Goal: Information Seeking & Learning: Learn about a topic

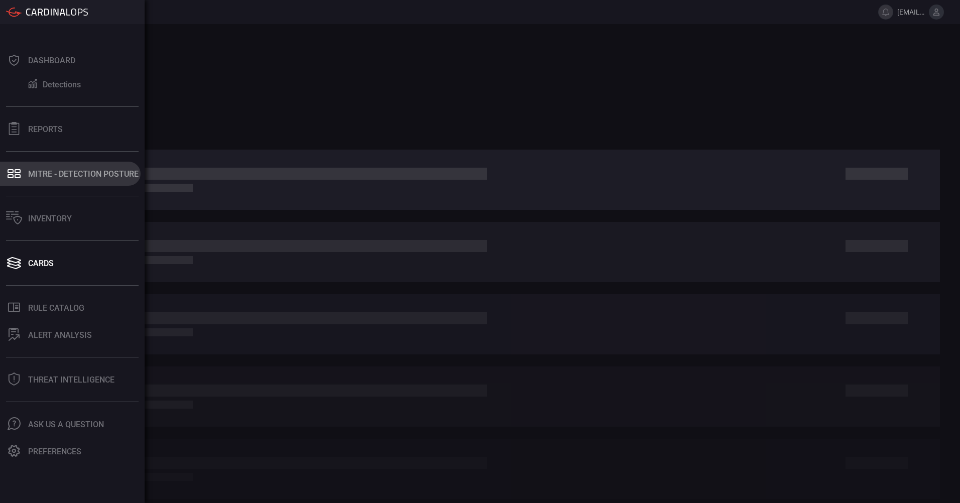
click at [30, 176] on div "MITRE - Detection Posture" at bounding box center [83, 174] width 110 height 10
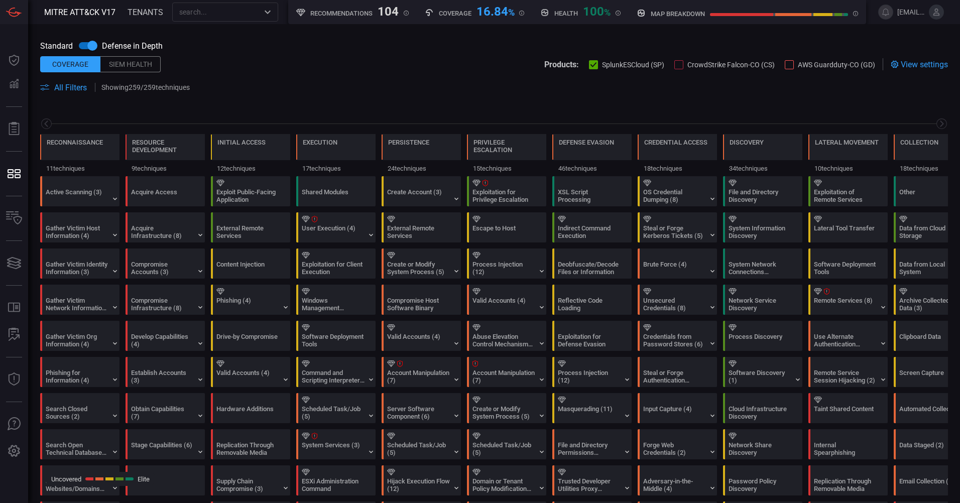
scroll to position [0, 132]
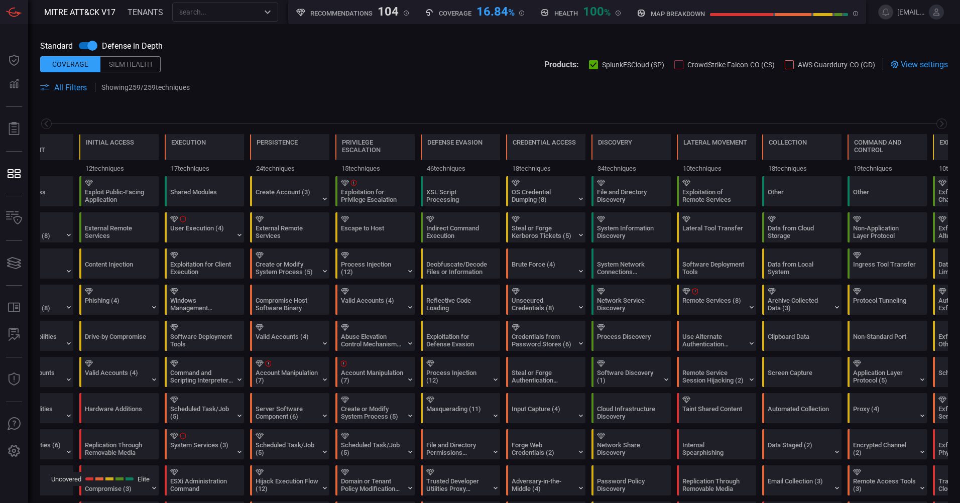
click at [76, 90] on span "All Filters" at bounding box center [70, 88] width 33 height 10
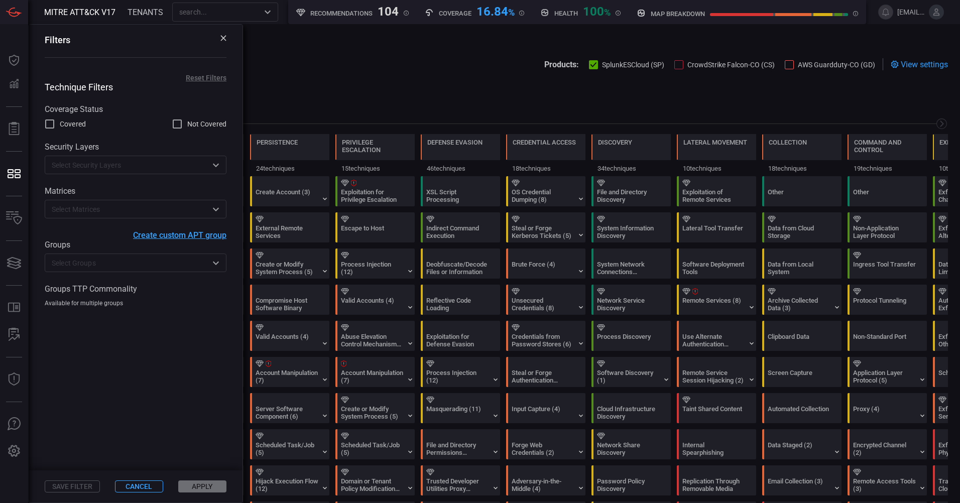
click at [90, 268] on input "text" at bounding box center [127, 262] width 159 height 13
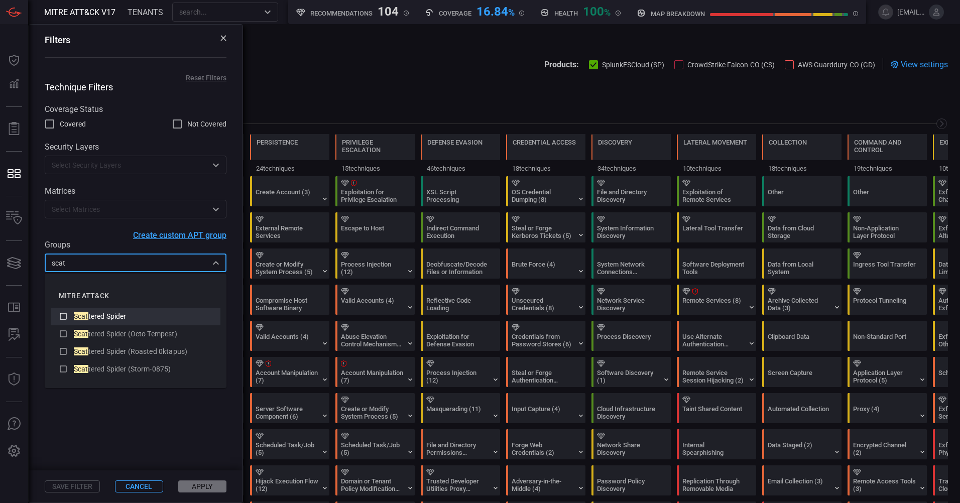
click at [63, 319] on icon at bounding box center [63, 316] width 7 height 7
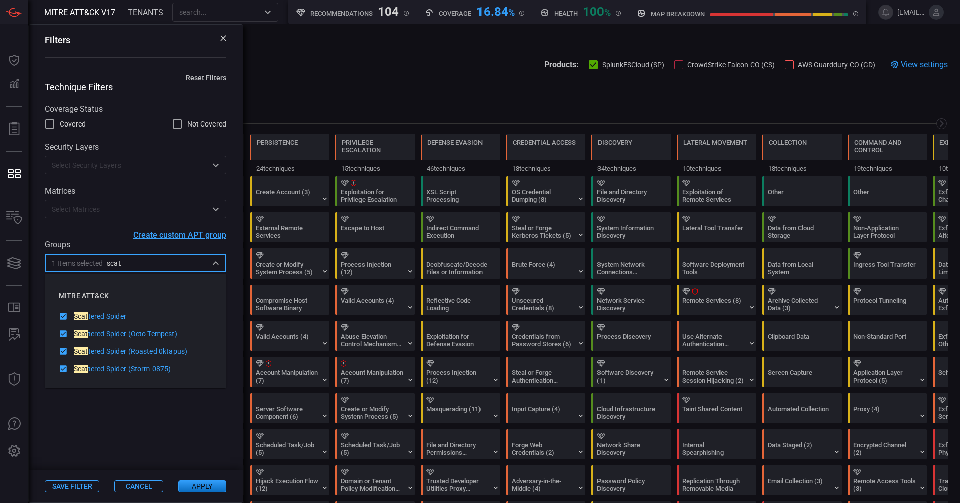
type input "scat"
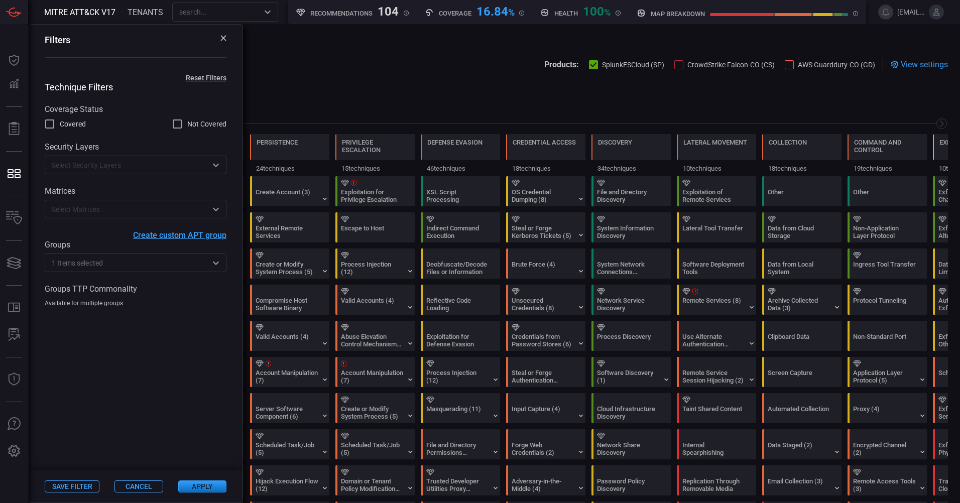
click at [189, 484] on button "Apply" at bounding box center [202, 486] width 48 height 12
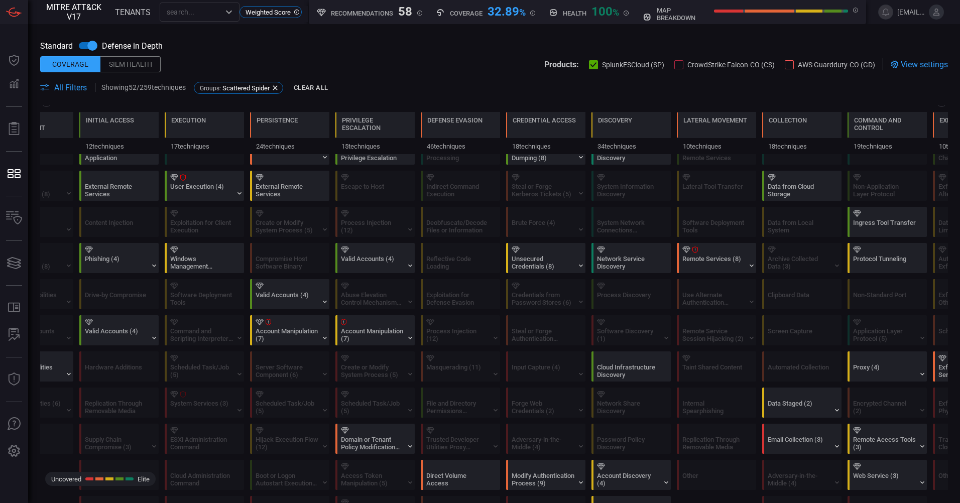
scroll to position [0, 0]
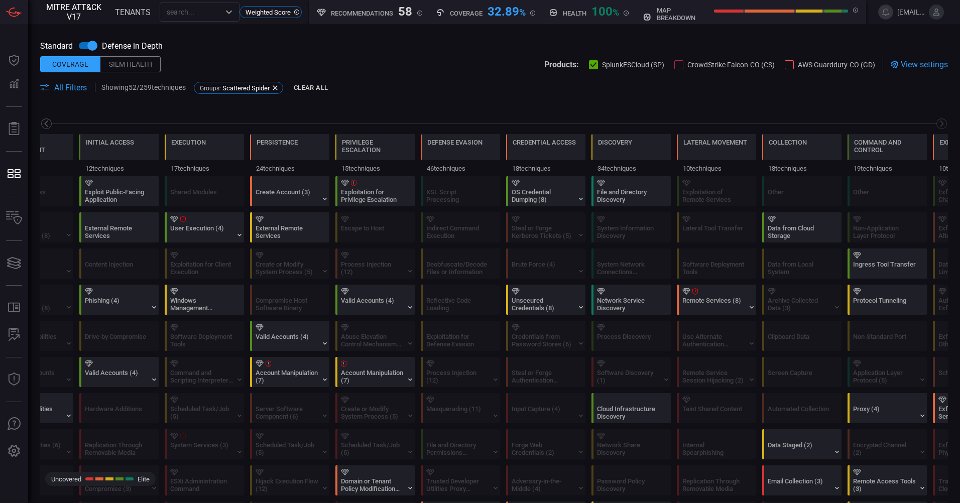
click at [47, 123] on icon at bounding box center [46, 123] width 13 height 13
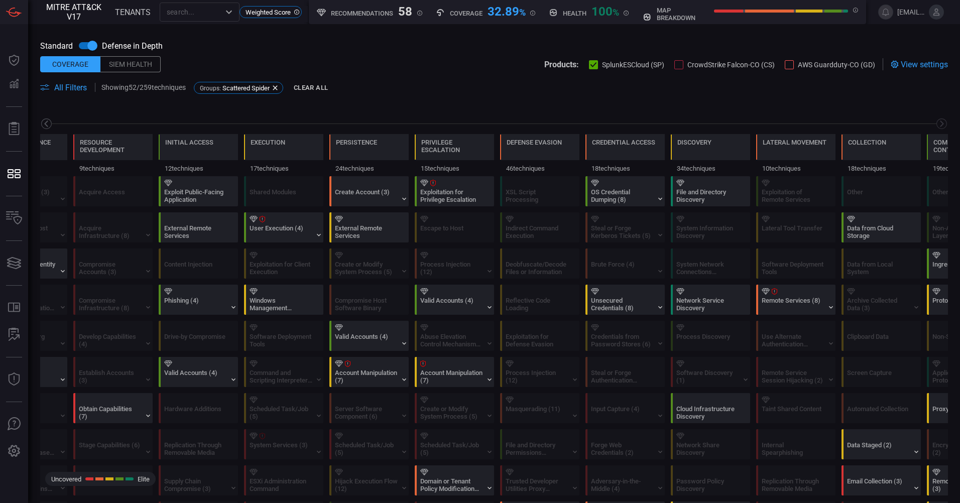
click at [47, 123] on icon at bounding box center [46, 123] width 13 height 13
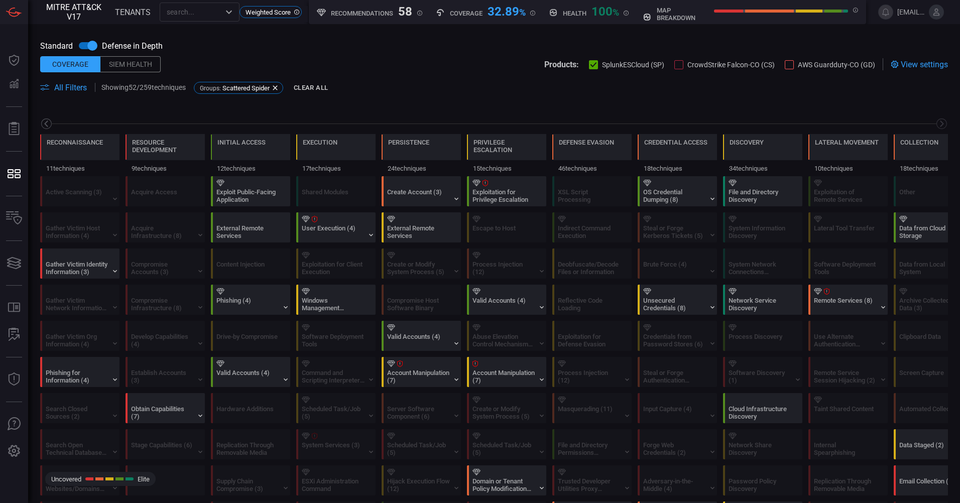
click at [47, 123] on icon at bounding box center [46, 123] width 13 height 13
click at [259, 371] on div "Valid Accounts (4)" at bounding box center [247, 376] width 63 height 15
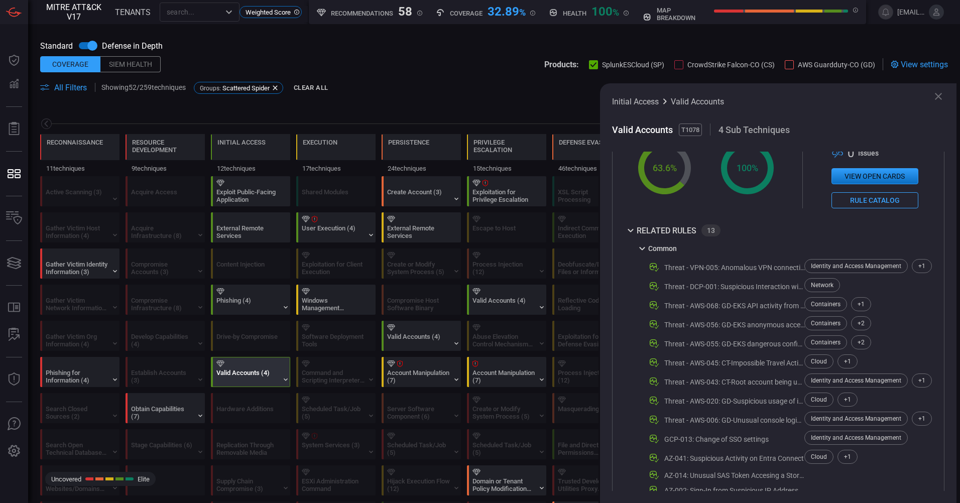
scroll to position [338, 0]
